Goal: Navigation & Orientation: Find specific page/section

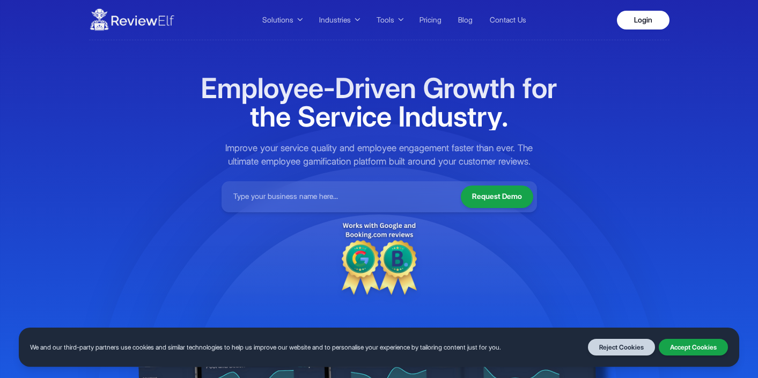
click at [650, 19] on link "Login" at bounding box center [643, 20] width 53 height 19
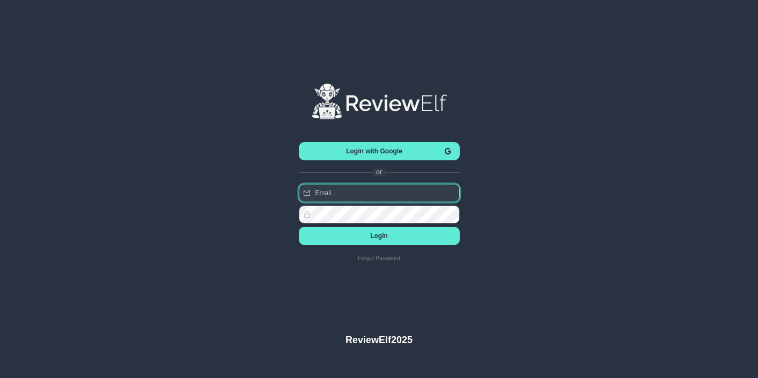
click at [378, 188] on input "text" at bounding box center [379, 193] width 161 height 18
type input "mehmet.dilek@reviewelf.com"
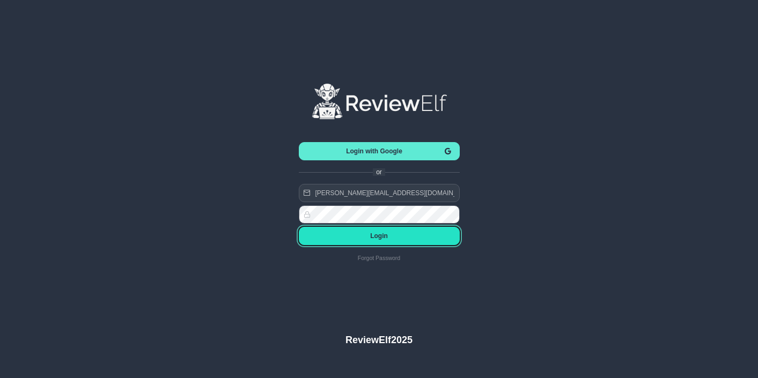
click at [381, 235] on span "Login" at bounding box center [379, 236] width 144 height 8
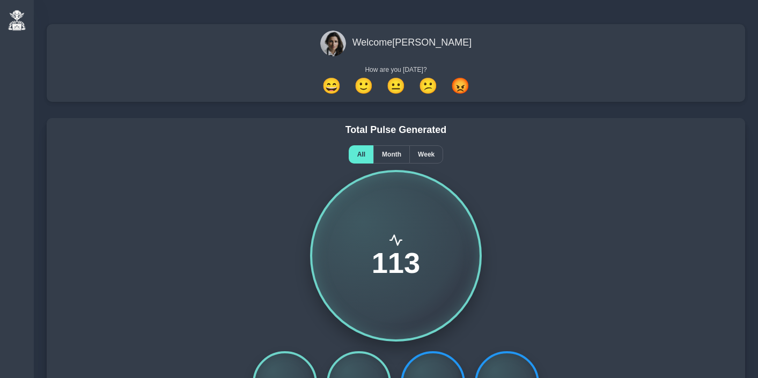
scroll to position [2, 0]
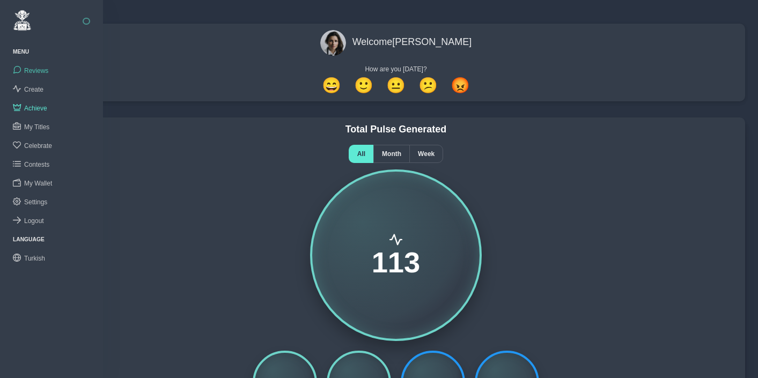
click at [35, 73] on span "Reviews" at bounding box center [36, 71] width 24 height 8
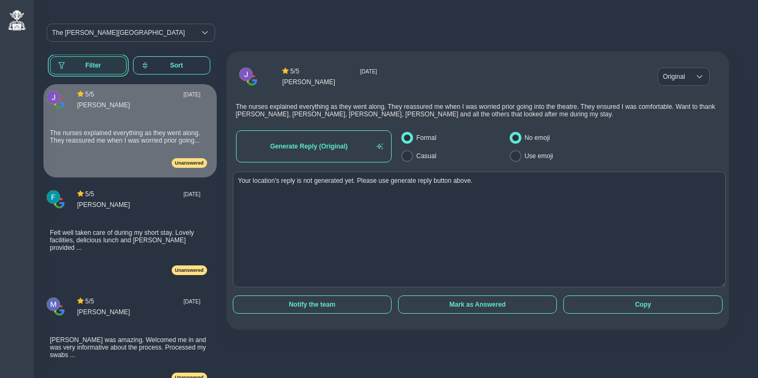
click at [92, 63] on span "Filter" at bounding box center [93, 66] width 50 height 8
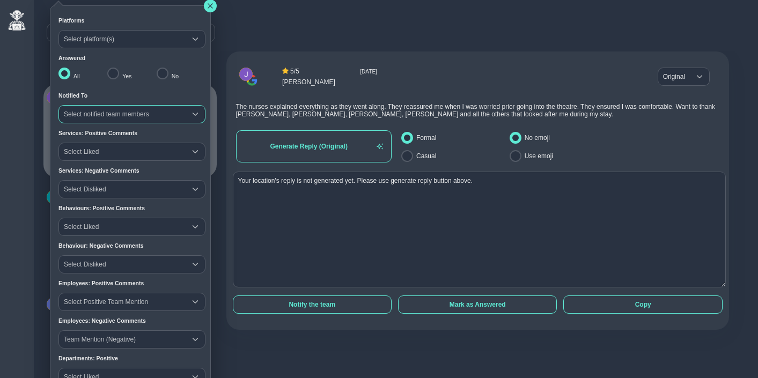
click at [98, 111] on span "Select notified team members" at bounding box center [122, 114] width 127 height 17
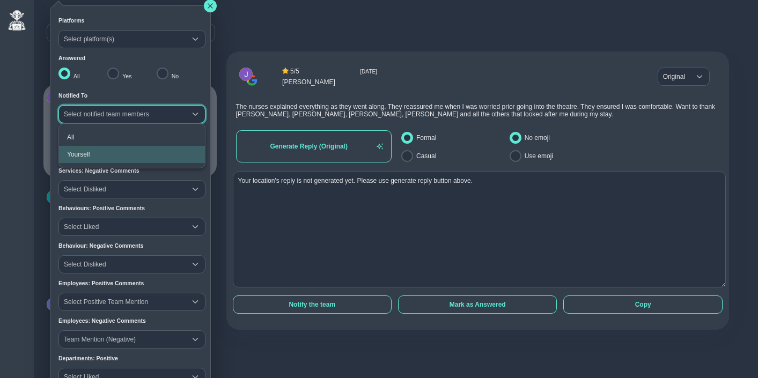
click at [95, 152] on li "Yourself" at bounding box center [132, 154] width 146 height 17
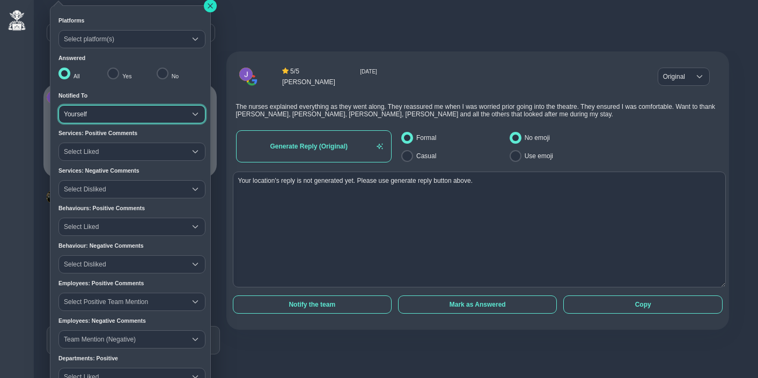
click at [208, 9] on button "button" at bounding box center [210, 5] width 13 height 13
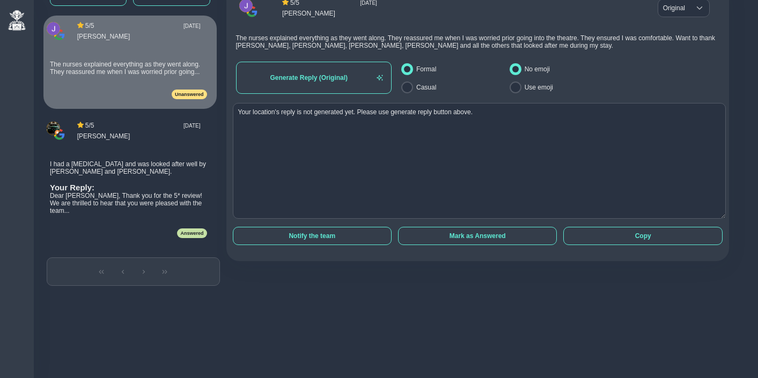
scroll to position [71, 0]
click at [128, 175] on span "I had a knee replacement and was looked after well by Rabina and Margaret." at bounding box center [128, 167] width 156 height 15
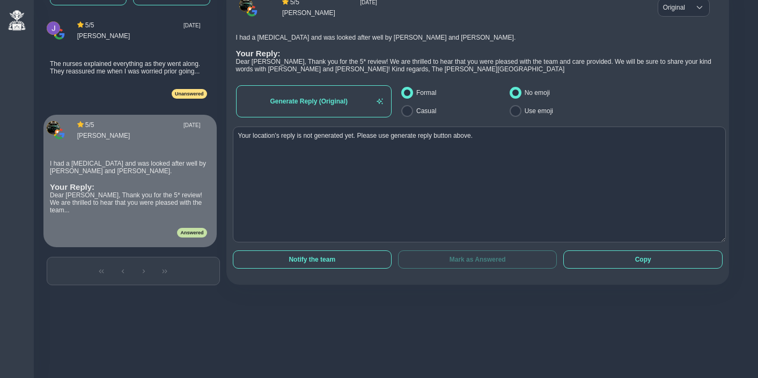
click at [137, 75] on span "The nurses explained everything as they went along. They reassured me when I wa…" at bounding box center [125, 67] width 150 height 15
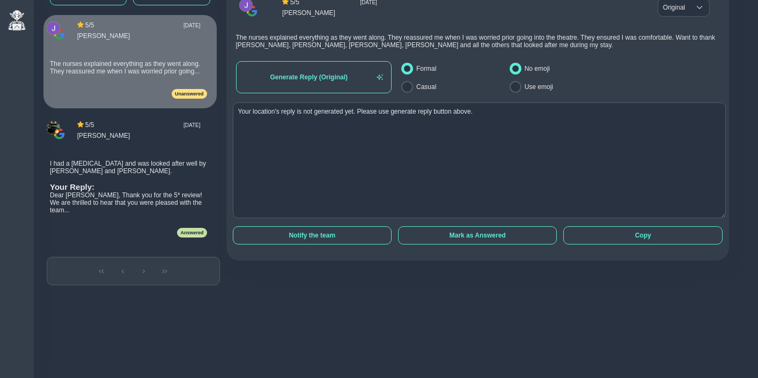
click at [133, 164] on div "5 / 5 Tue Oct 07 2025 John Samuel I had a knee replacement and was looked after…" at bounding box center [128, 179] width 170 height 129
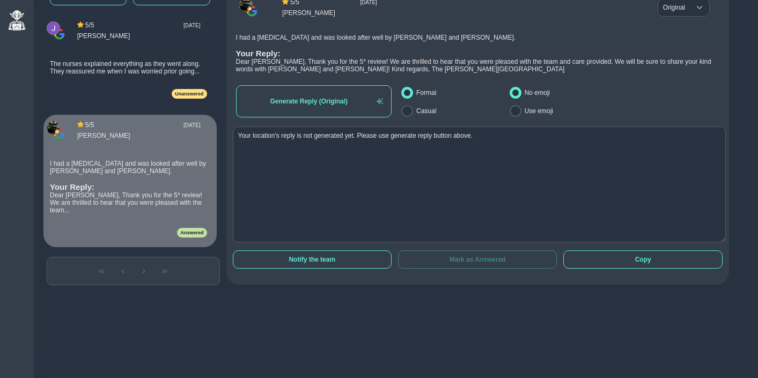
click at [132, 83] on div "The nurses explained everything as they went along. They reassured me when I wa…" at bounding box center [128, 68] width 157 height 30
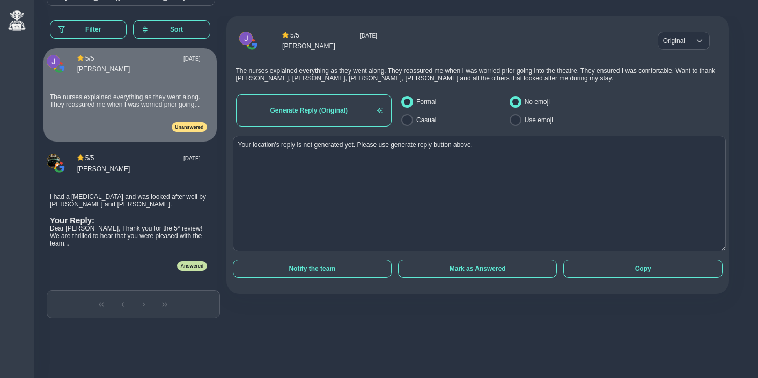
scroll to position [0, 0]
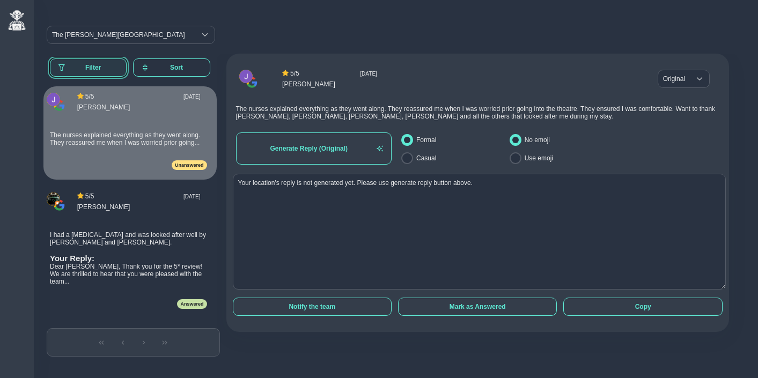
click at [92, 65] on span "Filter" at bounding box center [93, 68] width 50 height 8
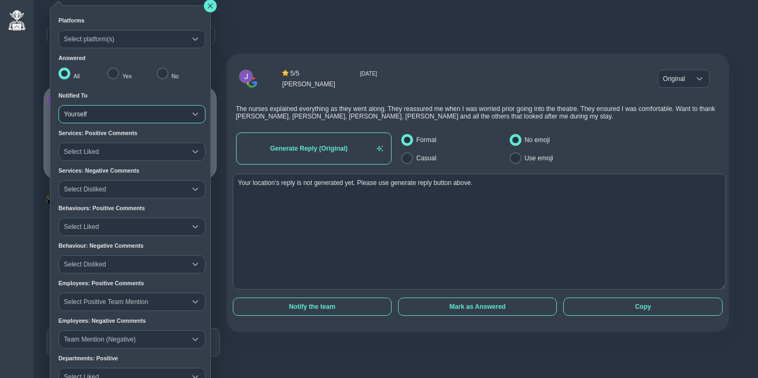
click at [86, 113] on span "Yourself" at bounding box center [122, 114] width 127 height 17
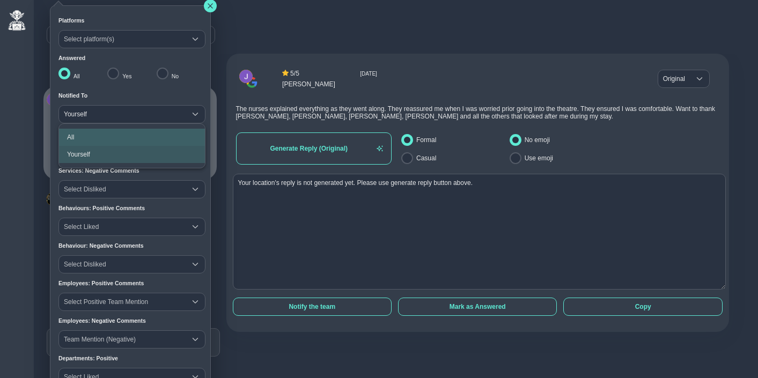
click at [81, 132] on li "All" at bounding box center [132, 137] width 146 height 17
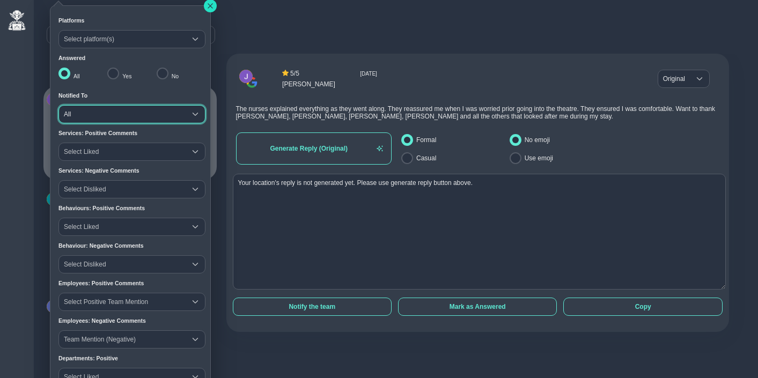
click at [207, 7] on icon "button" at bounding box center [210, 6] width 6 height 6
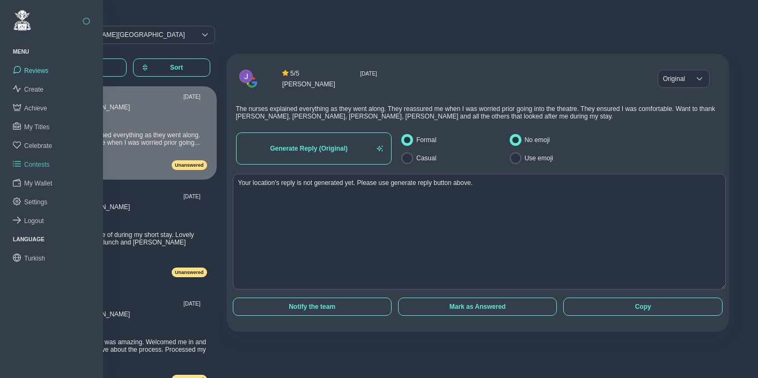
click at [42, 164] on span "Contests" at bounding box center [36, 165] width 25 height 8
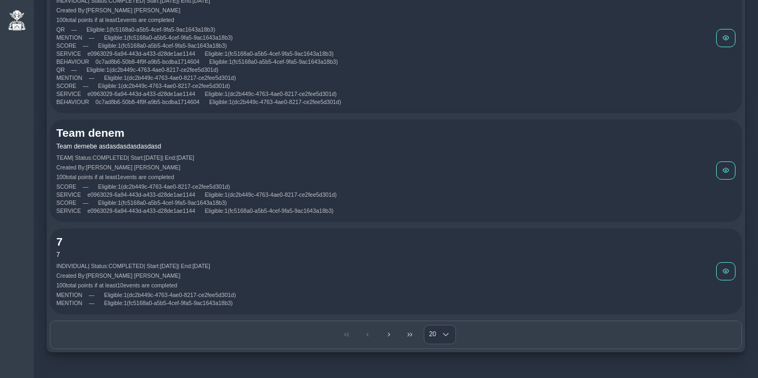
scroll to position [1725, 0]
click at [408, 330] on icon "Last Page" at bounding box center [409, 333] width 6 height 6
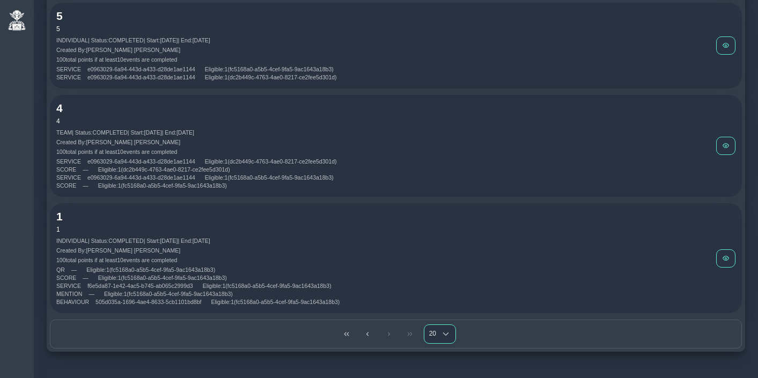
click at [440, 333] on div "Choose" at bounding box center [445, 334] width 19 height 18
click at [440, 332] on div "Choose" at bounding box center [445, 334] width 19 height 18
click at [438, 315] on li "50" at bounding box center [440, 310] width 32 height 17
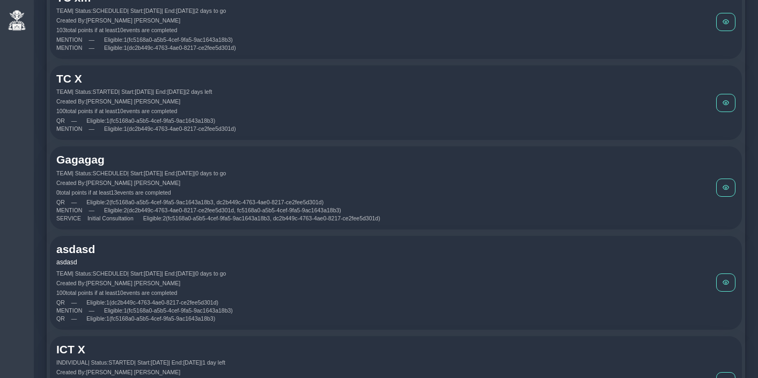
scroll to position [0, 0]
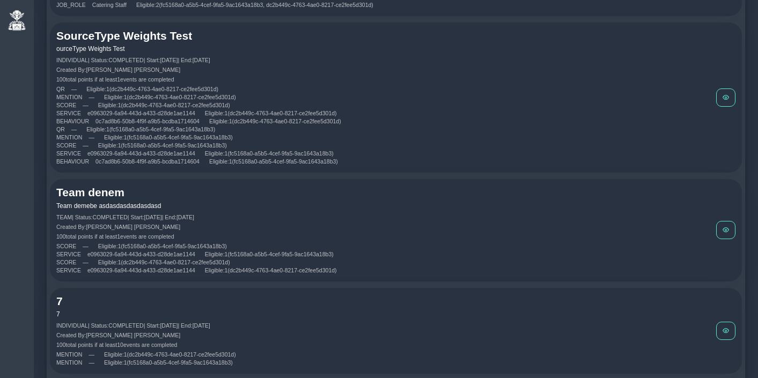
scroll to position [1725, 0]
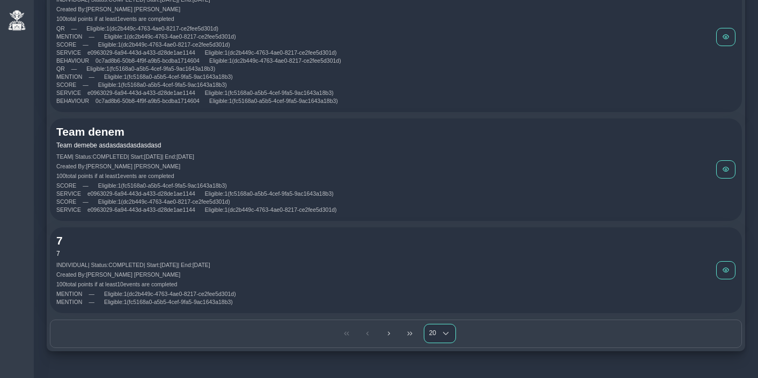
click at [429, 329] on span "20" at bounding box center [430, 333] width 12 height 18
click at [436, 309] on span "50" at bounding box center [435, 311] width 7 height 8
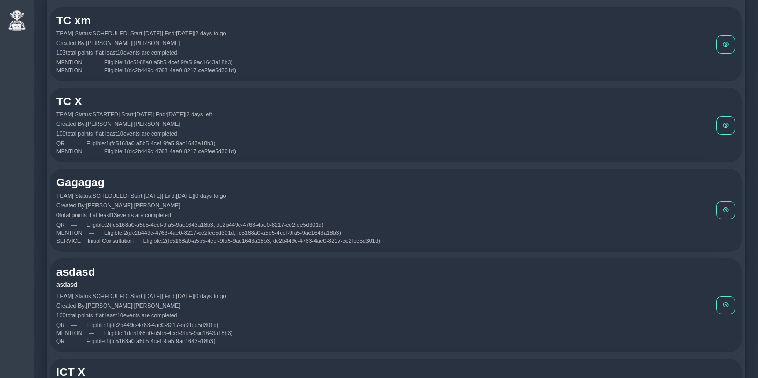
scroll to position [0, 0]
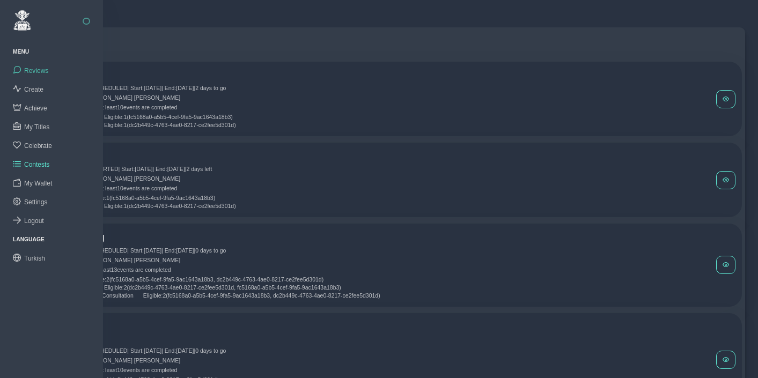
click at [35, 72] on span "Reviews" at bounding box center [36, 71] width 24 height 8
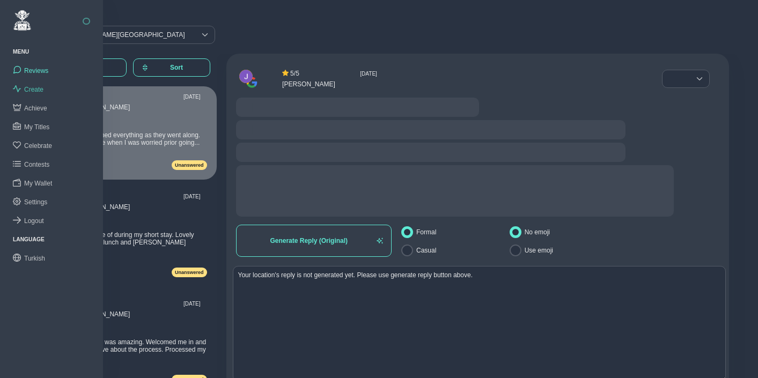
radio input "false"
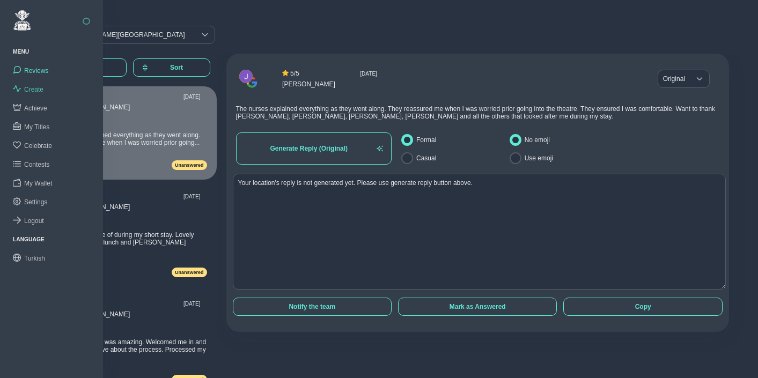
click at [34, 90] on span "Create" at bounding box center [33, 90] width 19 height 8
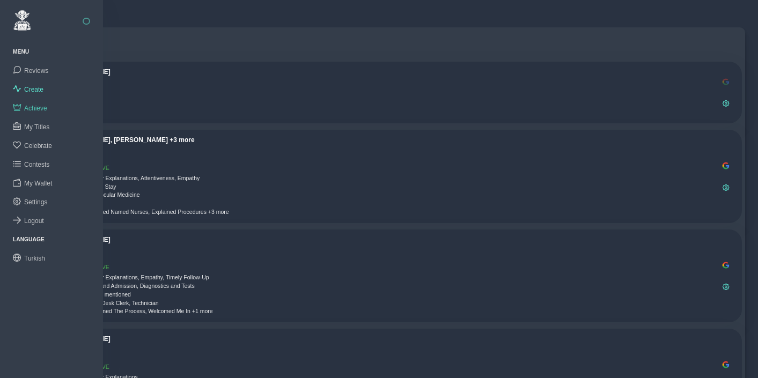
click at [35, 109] on span "Achieve" at bounding box center [35, 109] width 23 height 8
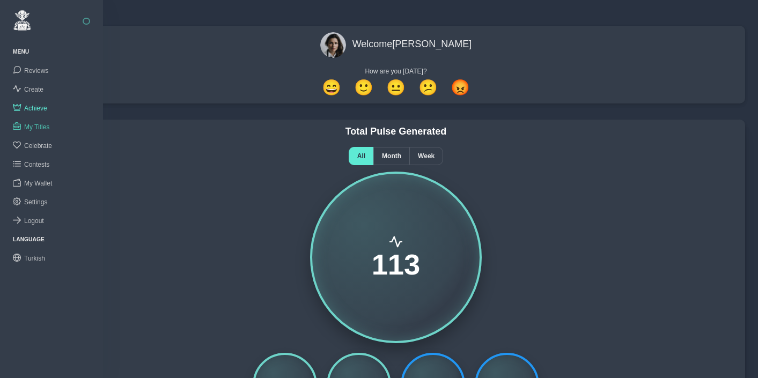
click at [32, 118] on link "My Titles" at bounding box center [51, 126] width 103 height 19
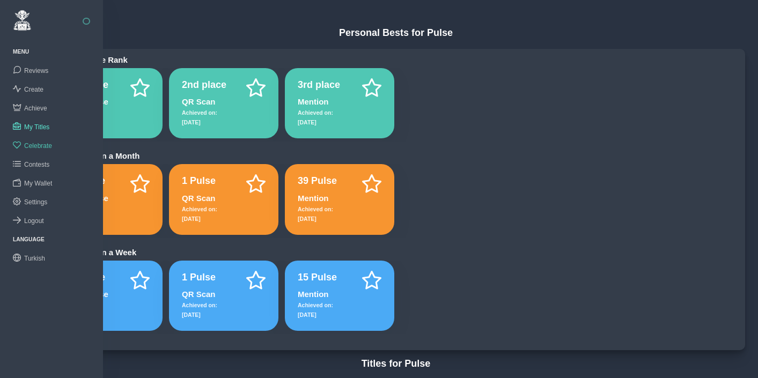
click at [34, 144] on span "Celebrate" at bounding box center [38, 146] width 28 height 8
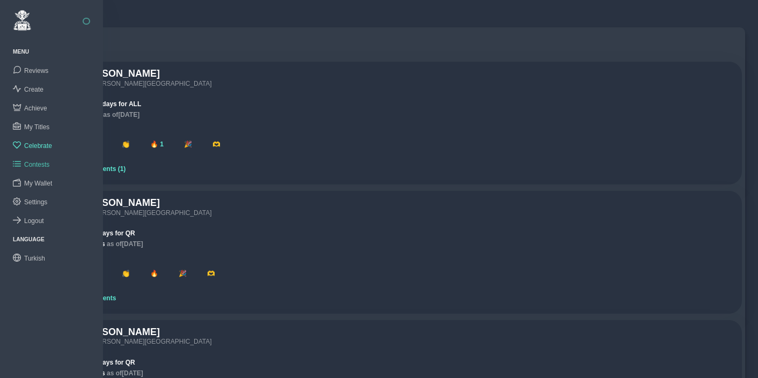
click at [35, 161] on span "Contests" at bounding box center [36, 165] width 25 height 8
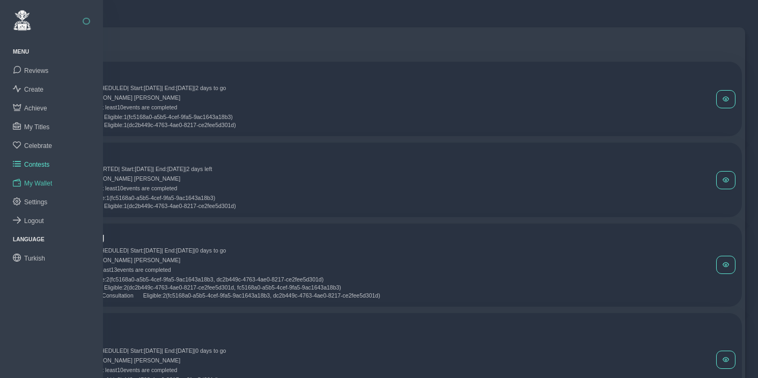
click at [41, 182] on span "My Wallet" at bounding box center [38, 184] width 28 height 8
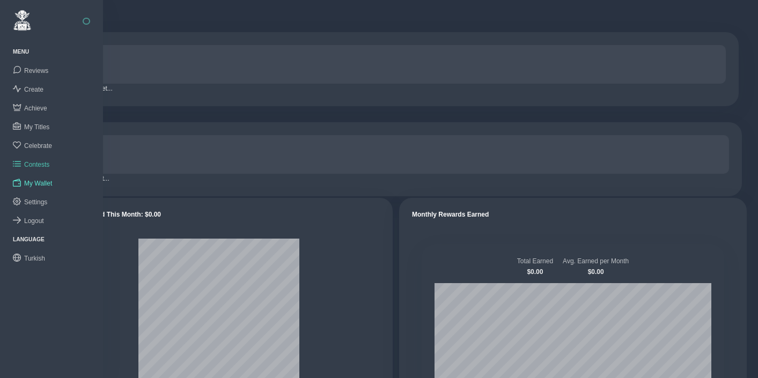
click at [42, 165] on span "Contests" at bounding box center [36, 165] width 25 height 8
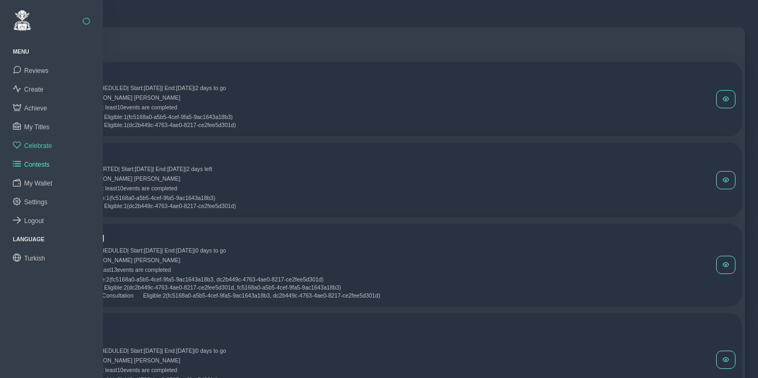
click at [42, 143] on span "Celebrate" at bounding box center [38, 146] width 28 height 8
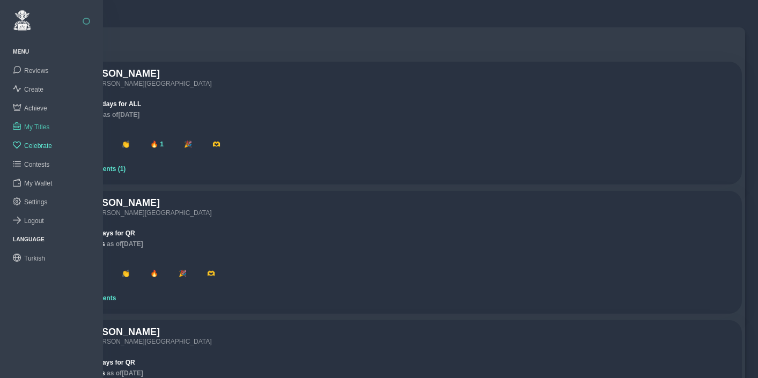
click at [38, 128] on span "My Titles" at bounding box center [36, 127] width 25 height 8
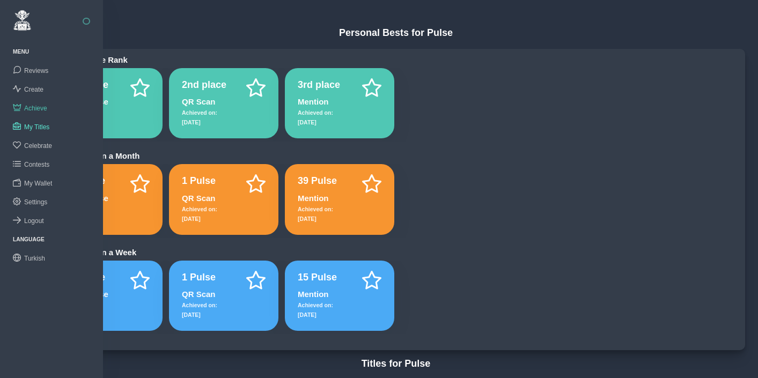
click at [41, 105] on span "Achieve" at bounding box center [35, 109] width 23 height 8
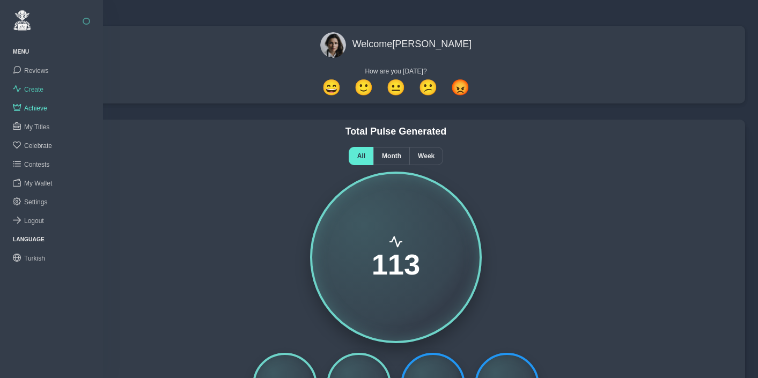
click at [36, 89] on span "Create" at bounding box center [33, 90] width 19 height 8
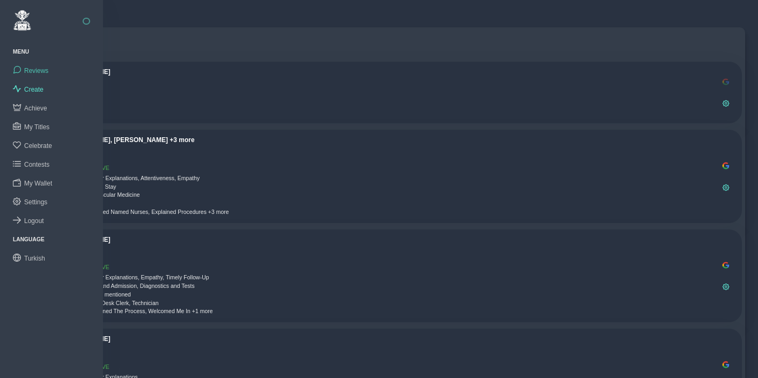
click at [38, 70] on span "Reviews" at bounding box center [36, 71] width 24 height 8
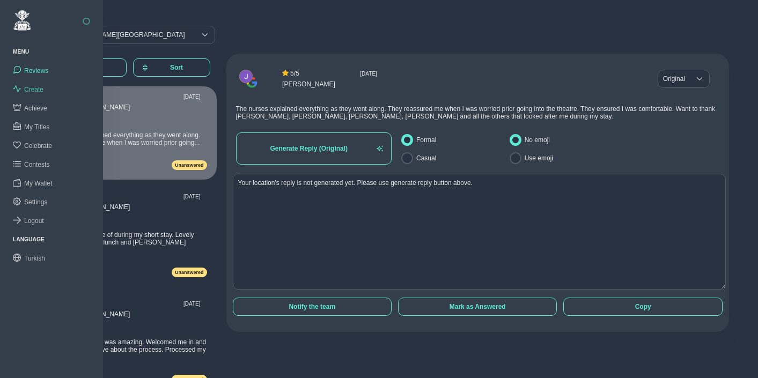
click at [39, 90] on span "Create" at bounding box center [33, 90] width 19 height 8
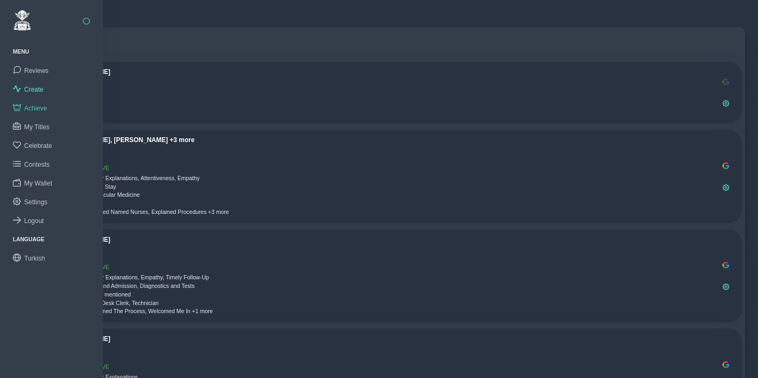
click at [37, 106] on span "Achieve" at bounding box center [35, 109] width 23 height 8
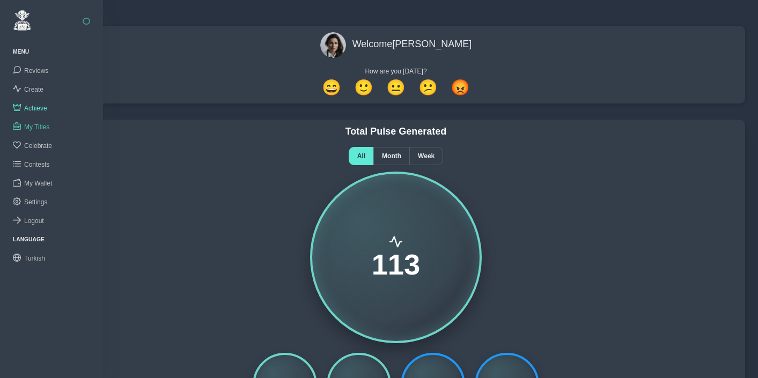
click at [36, 128] on span "My Titles" at bounding box center [36, 127] width 25 height 8
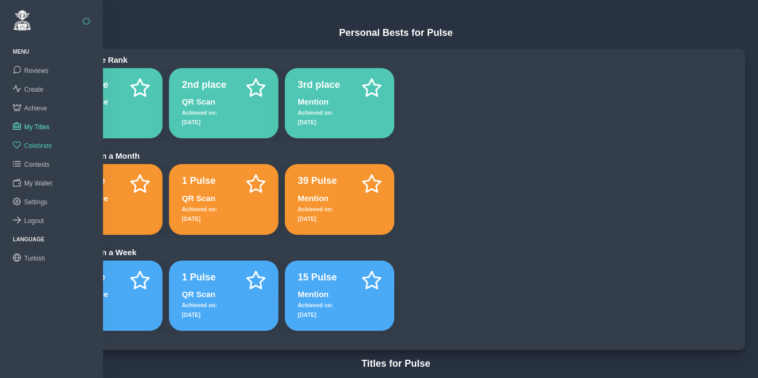
click at [39, 145] on span "Celebrate" at bounding box center [38, 146] width 28 height 8
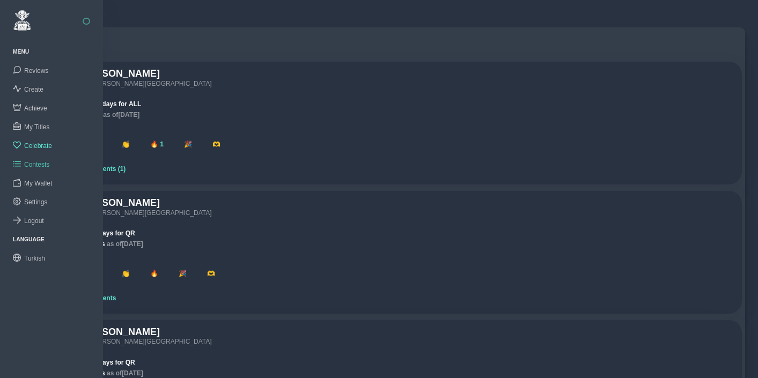
click at [39, 164] on span "Contests" at bounding box center [36, 165] width 25 height 8
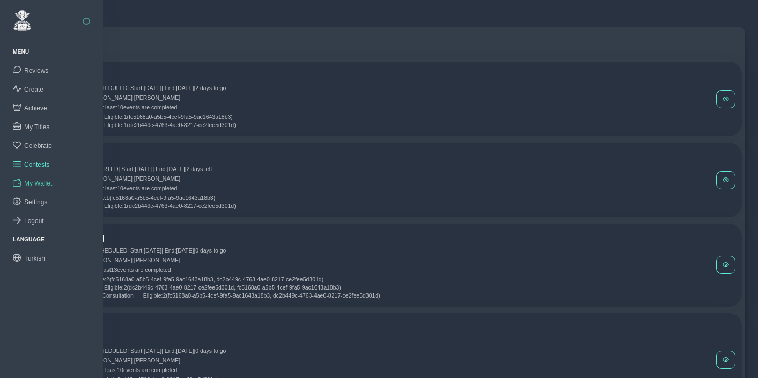
click at [40, 180] on span "My Wallet" at bounding box center [38, 184] width 28 height 8
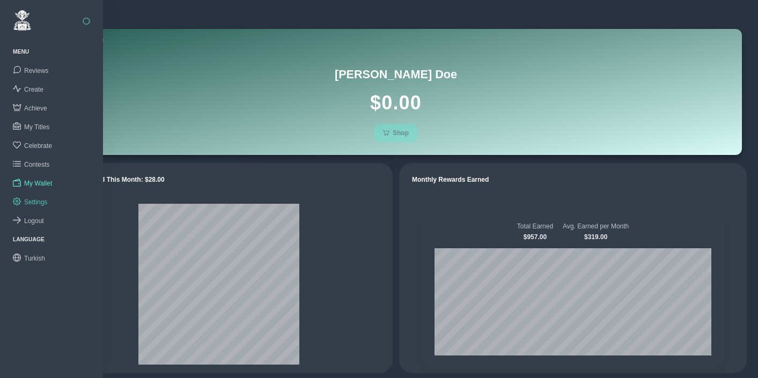
click at [39, 198] on span "Settings" at bounding box center [35, 202] width 23 height 8
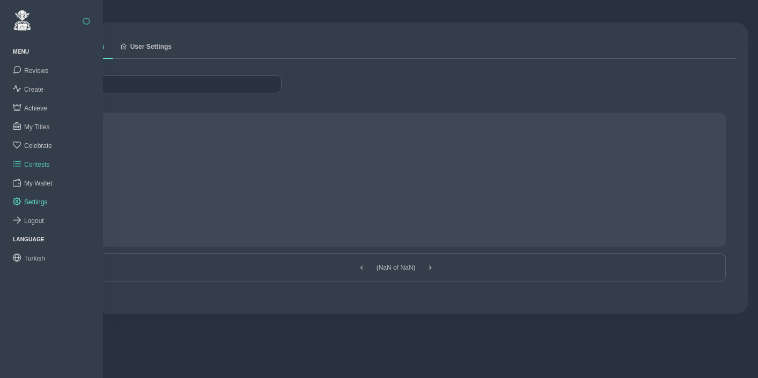
click at [36, 165] on span "Contests" at bounding box center [36, 165] width 25 height 8
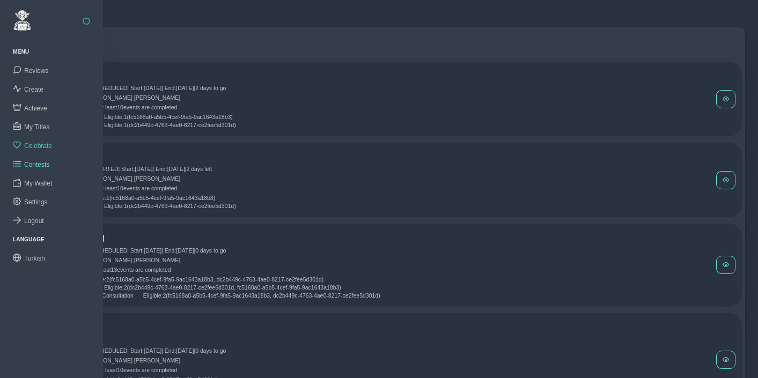
click at [36, 143] on span "Celebrate" at bounding box center [38, 146] width 28 height 8
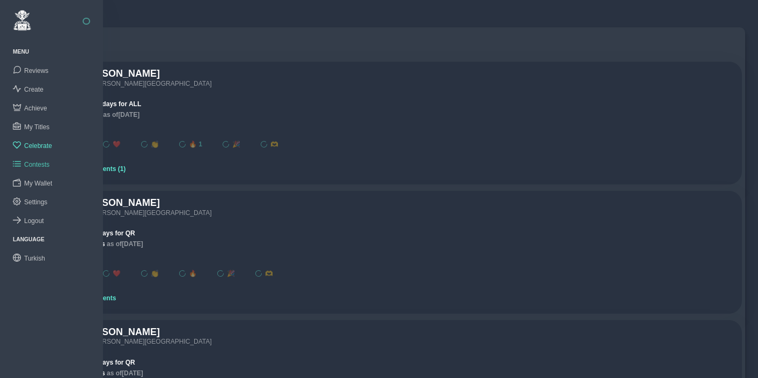
click at [38, 161] on span "Contests" at bounding box center [36, 165] width 25 height 8
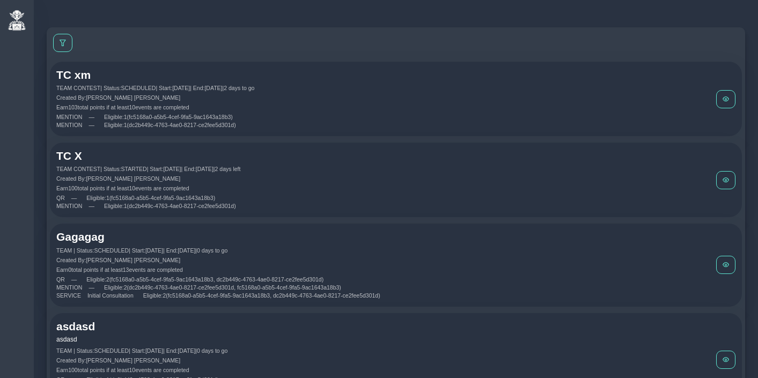
click at [331, 116] on div "MENTION — Eligible: 1 (fc5168a0-a5b5-4cef-9fa5-9ac1643a18b3)" at bounding box center [385, 117] width 659 height 6
